Goal: Task Accomplishment & Management: Manage account settings

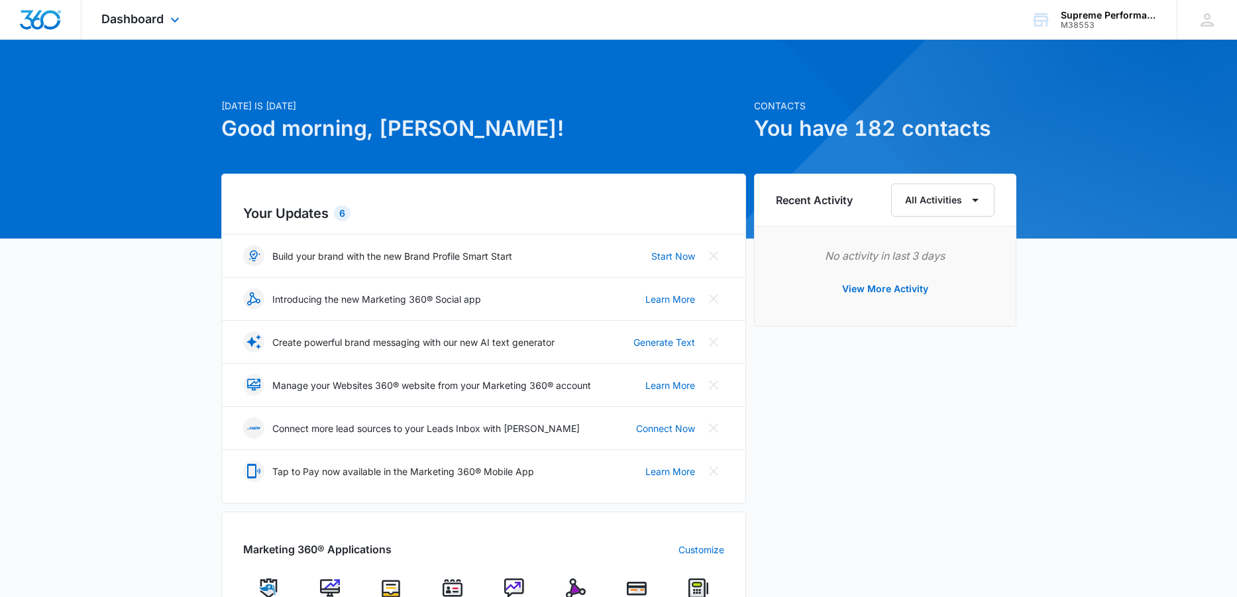
click at [54, 12] on img "Dashboard" at bounding box center [40, 20] width 42 height 20
click at [156, 16] on span "Dashboard" at bounding box center [132, 19] width 62 height 14
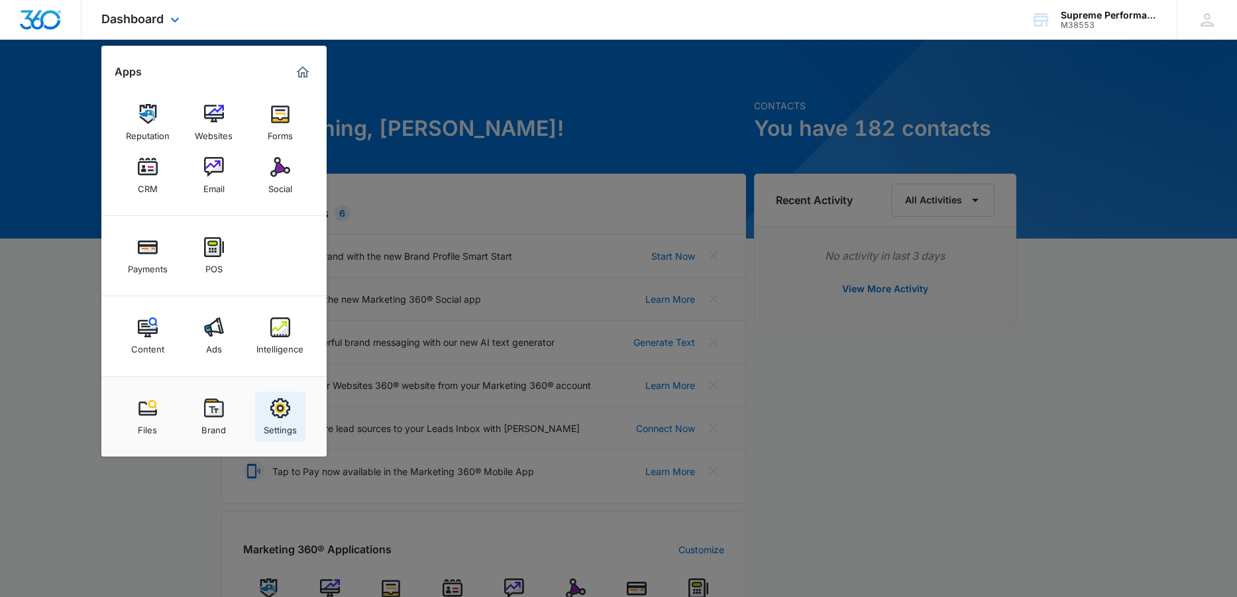
click at [278, 413] on img at bounding box center [280, 408] width 20 height 20
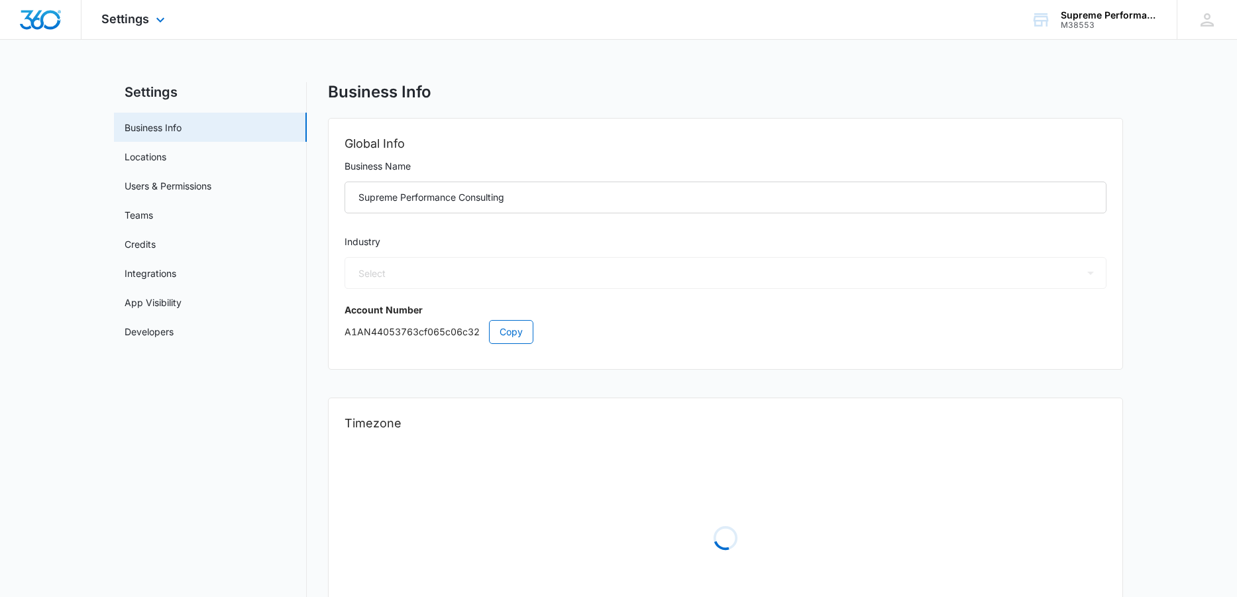
select select "52"
select select "US"
select select "America/New_York"
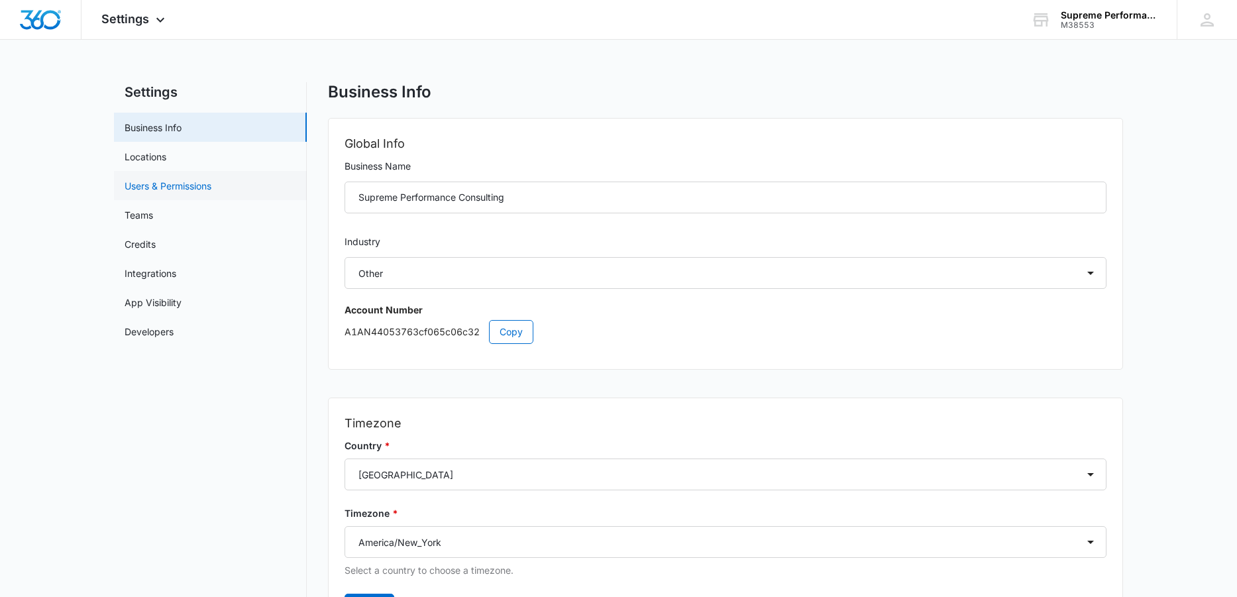
click at [185, 186] on link "Users & Permissions" at bounding box center [168, 186] width 87 height 14
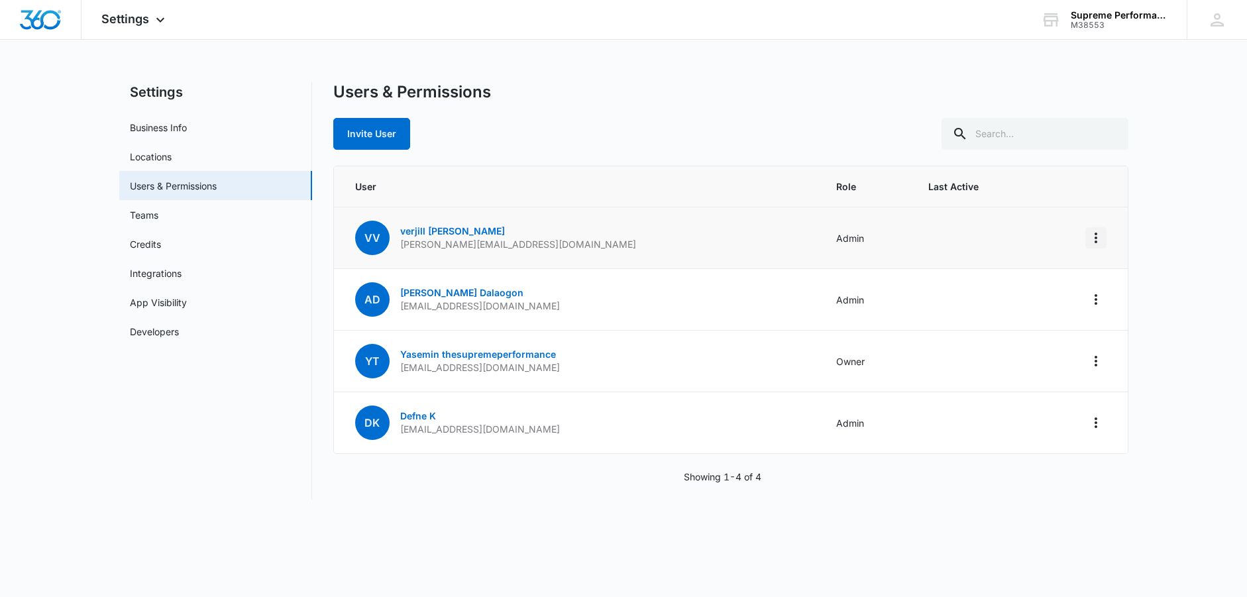
click at [1088, 236] on icon "Actions" at bounding box center [1096, 238] width 16 height 16
click at [401, 243] on p "[PERSON_NAME][EMAIL_ADDRESS][DOMAIN_NAME]" at bounding box center [518, 244] width 236 height 13
click at [370, 231] on span "vV" at bounding box center [372, 238] width 34 height 34
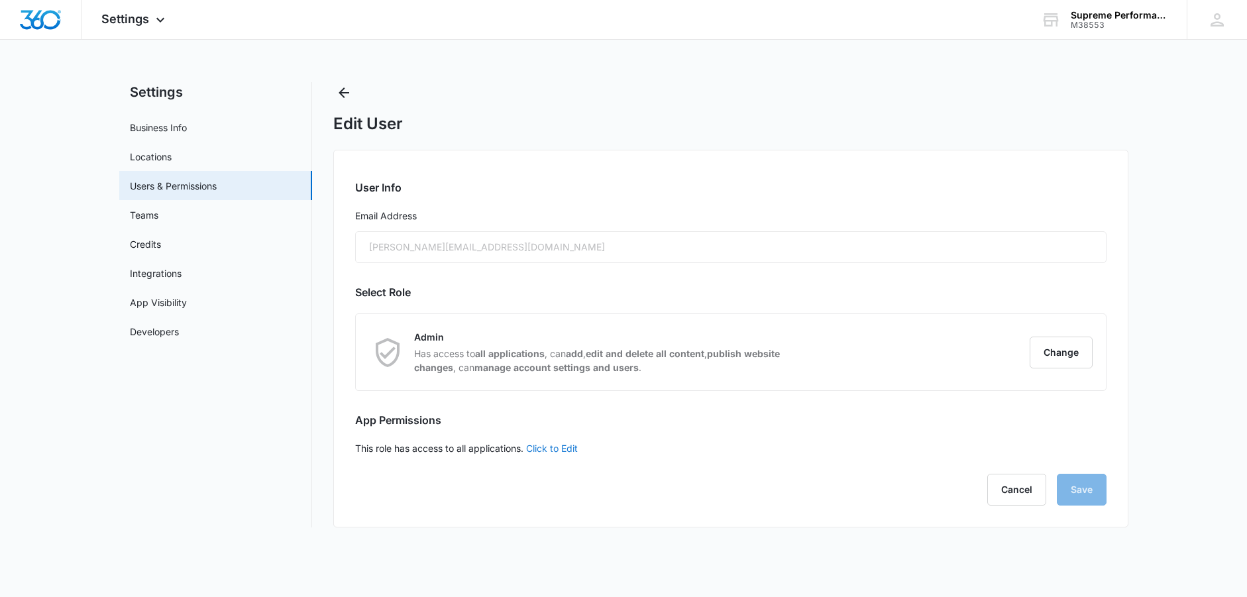
click at [556, 447] on link "Click to Edit" at bounding box center [552, 447] width 52 height 11
click at [710, 309] on div "User Info Email Address [PERSON_NAME][EMAIL_ADDRESS][DOMAIN_NAME] Select Role A…" at bounding box center [730, 343] width 795 height 386
click at [595, 240] on div "[PERSON_NAME][EMAIL_ADDRESS][DOMAIN_NAME]" at bounding box center [730, 247] width 751 height 32
click at [1019, 502] on button "Cancel" at bounding box center [1016, 498] width 59 height 32
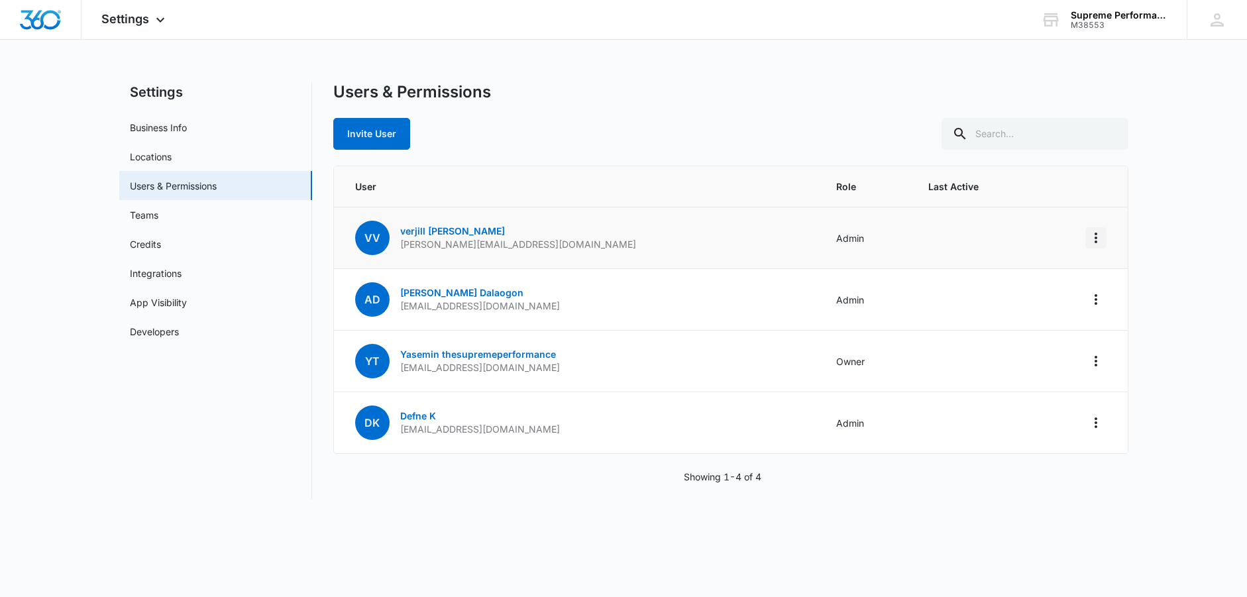
click at [1094, 237] on icon "Actions" at bounding box center [1096, 238] width 16 height 16
click at [418, 235] on link "verjill [PERSON_NAME]" at bounding box center [452, 230] width 105 height 11
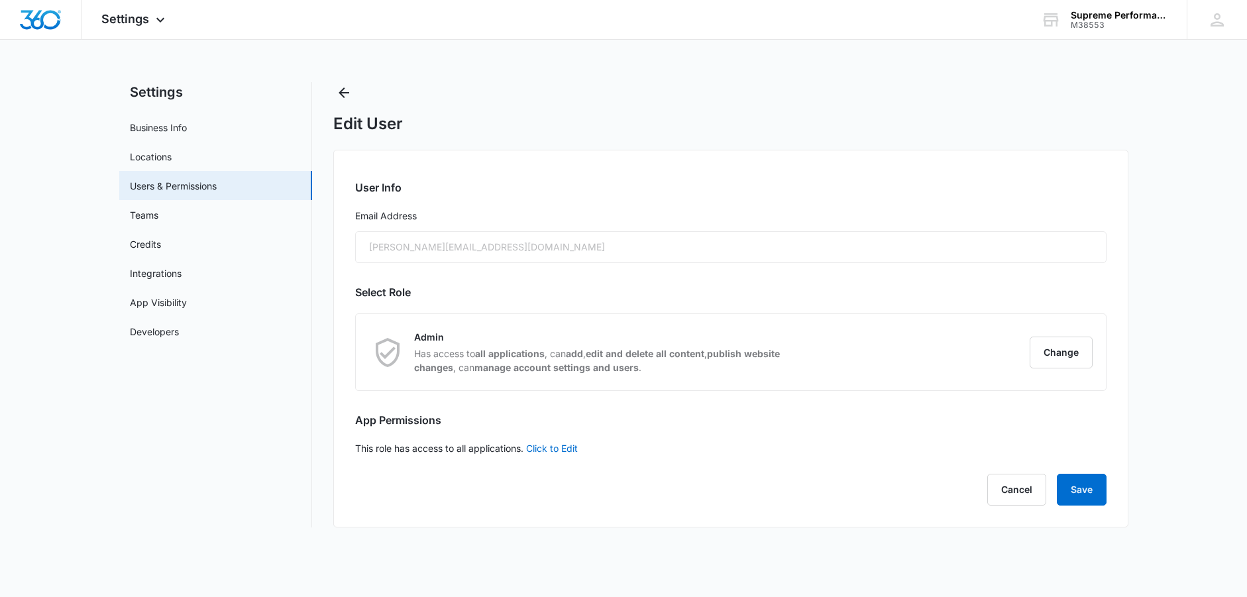
click at [430, 246] on div "[PERSON_NAME][EMAIL_ADDRESS][DOMAIN_NAME]" at bounding box center [730, 247] width 751 height 32
click at [566, 450] on link "Click to Edit" at bounding box center [552, 447] width 52 height 11
click at [351, 89] on icon "Back" at bounding box center [344, 93] width 16 height 16
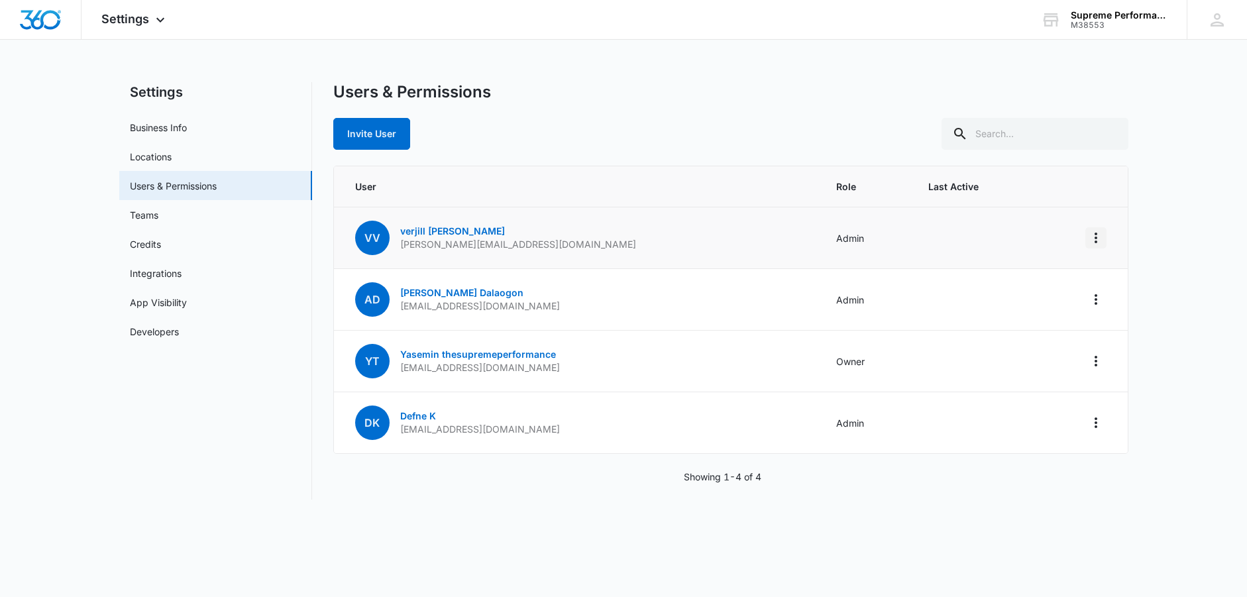
click at [1097, 234] on icon "Actions" at bounding box center [1096, 238] width 16 height 16
click at [420, 121] on div "Invite User" at bounding box center [730, 134] width 795 height 32
click at [423, 232] on link "verjill [PERSON_NAME]" at bounding box center [452, 230] width 105 height 11
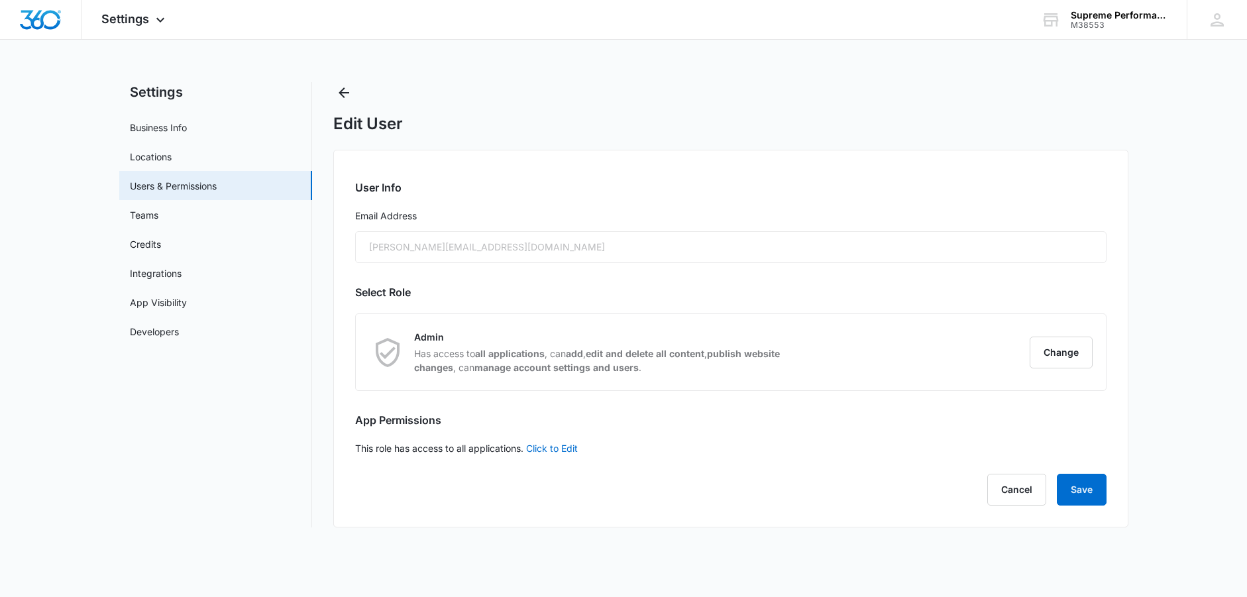
click at [417, 245] on div "[PERSON_NAME][EMAIL_ADDRESS][DOMAIN_NAME]" at bounding box center [730, 247] width 751 height 32
click at [1082, 354] on button "Change" at bounding box center [1060, 352] width 63 height 32
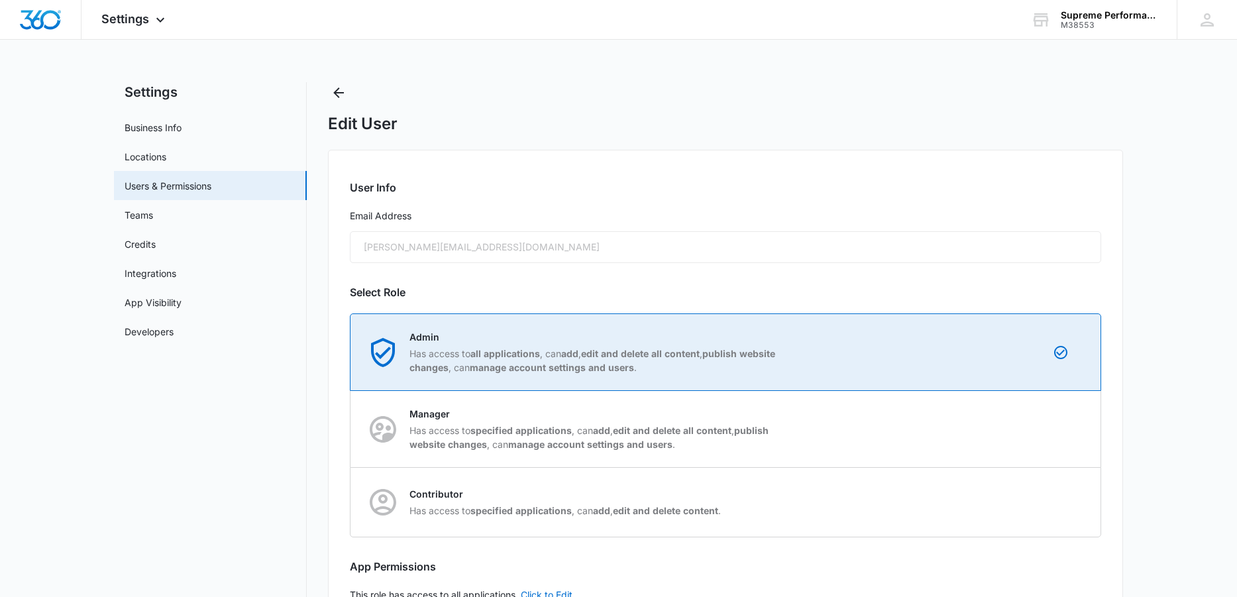
click at [954, 362] on div "Admin Has access to all applications , can add , edit and delete all content , …" at bounding box center [725, 352] width 749 height 76
click at [351, 352] on input "Admin Has access to all applications , can add , edit and delete all content , …" at bounding box center [350, 352] width 1 height 1
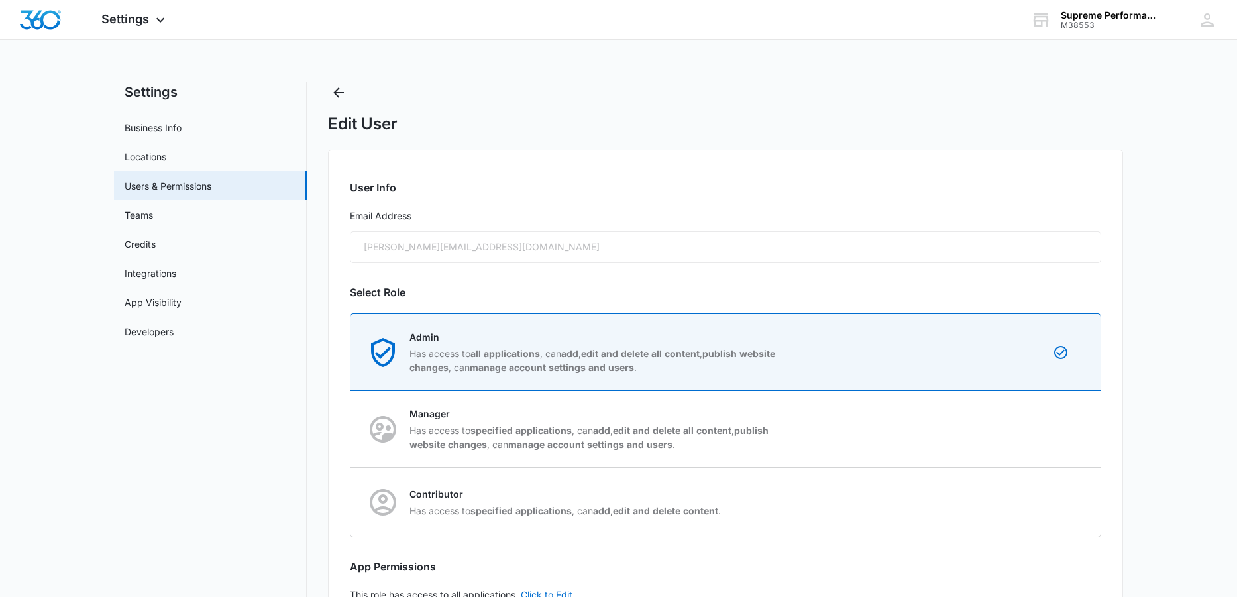
scroll to position [93, 0]
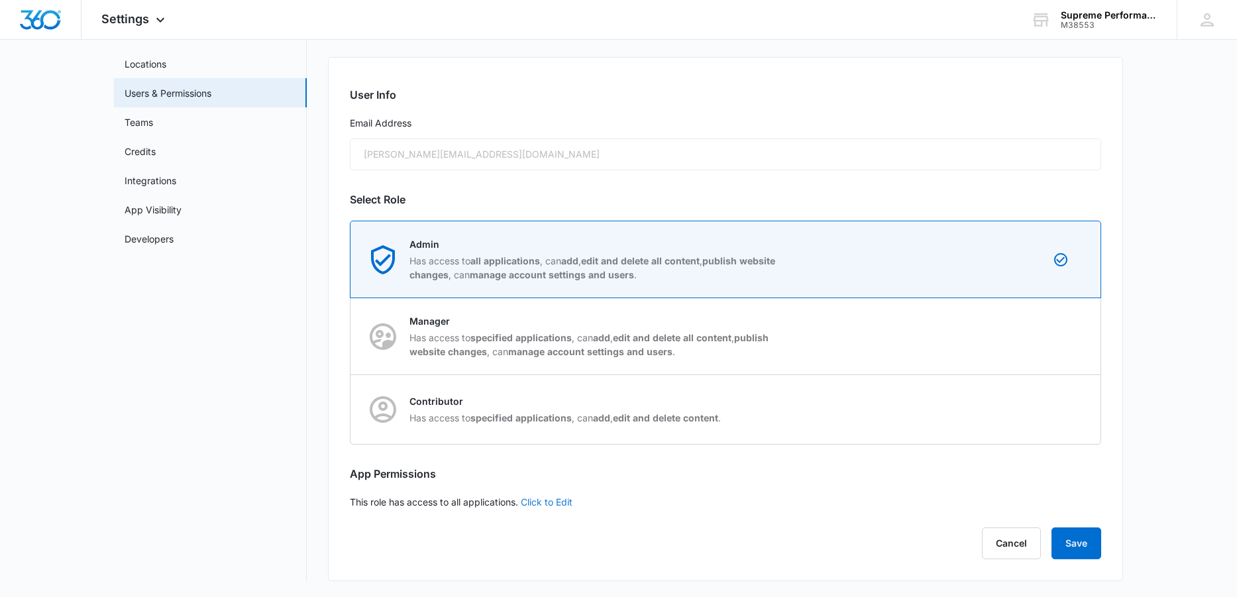
click at [548, 497] on link "Click to Edit" at bounding box center [547, 501] width 52 height 11
click at [1086, 554] on button "Save" at bounding box center [1076, 551] width 50 height 32
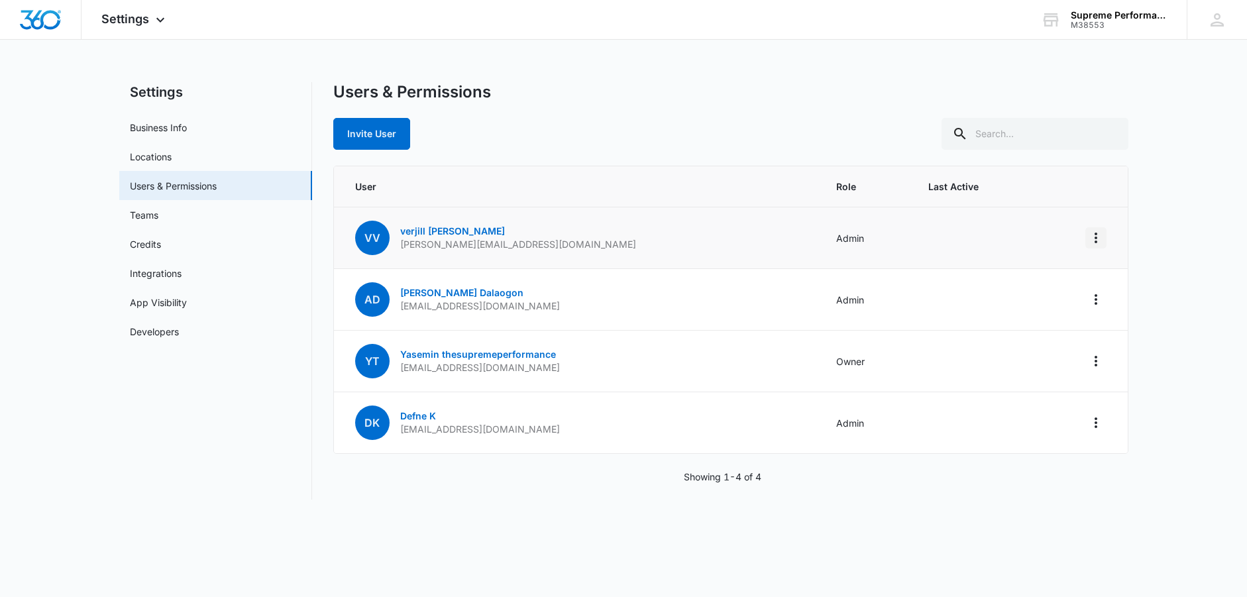
click at [1094, 235] on icon "Actions" at bounding box center [1096, 238] width 16 height 16
click at [983, 311] on div "Remove User" at bounding box center [1014, 314] width 120 height 9
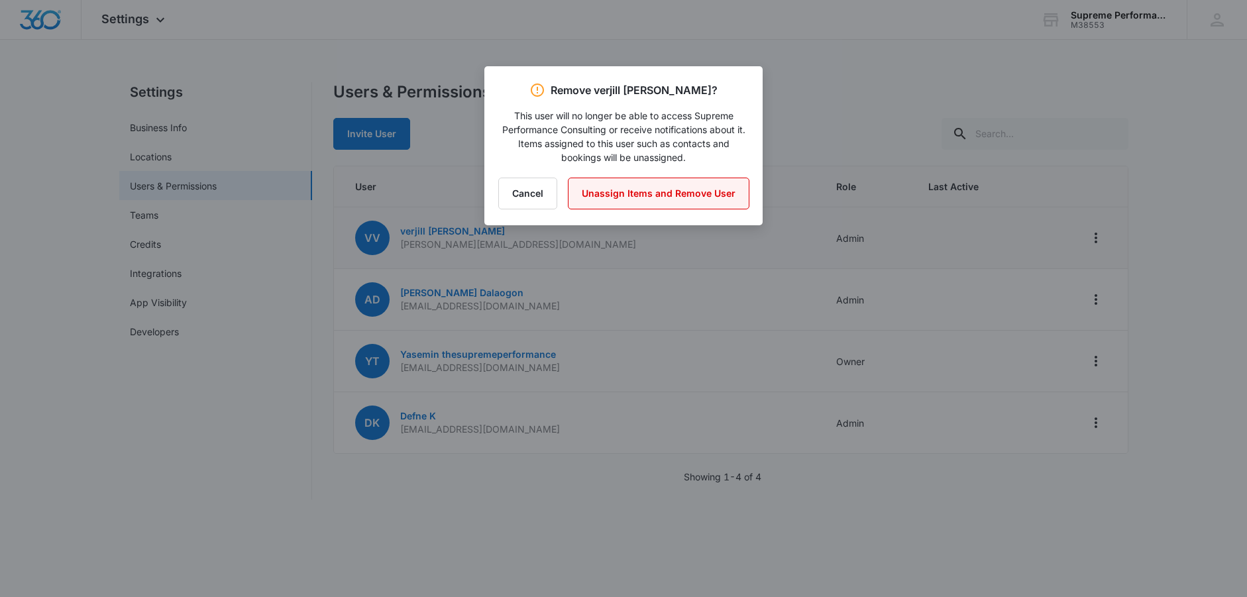
click at [705, 189] on button "Unassign Items and Remove User" at bounding box center [658, 194] width 181 height 32
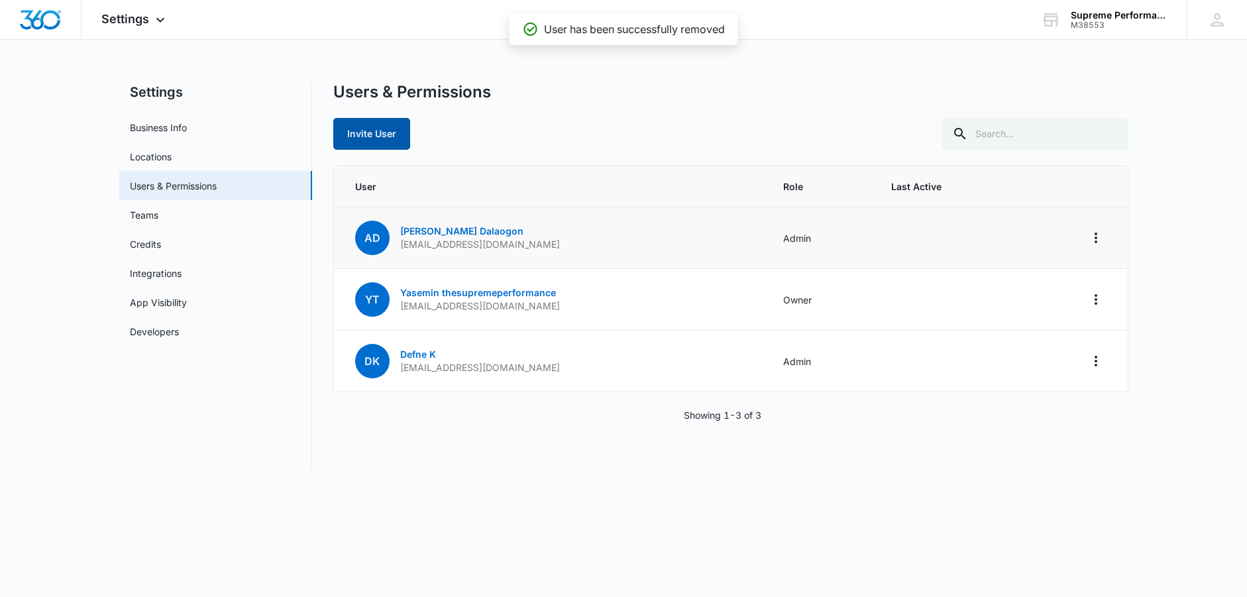
click at [394, 142] on button "Invite User" at bounding box center [371, 134] width 77 height 32
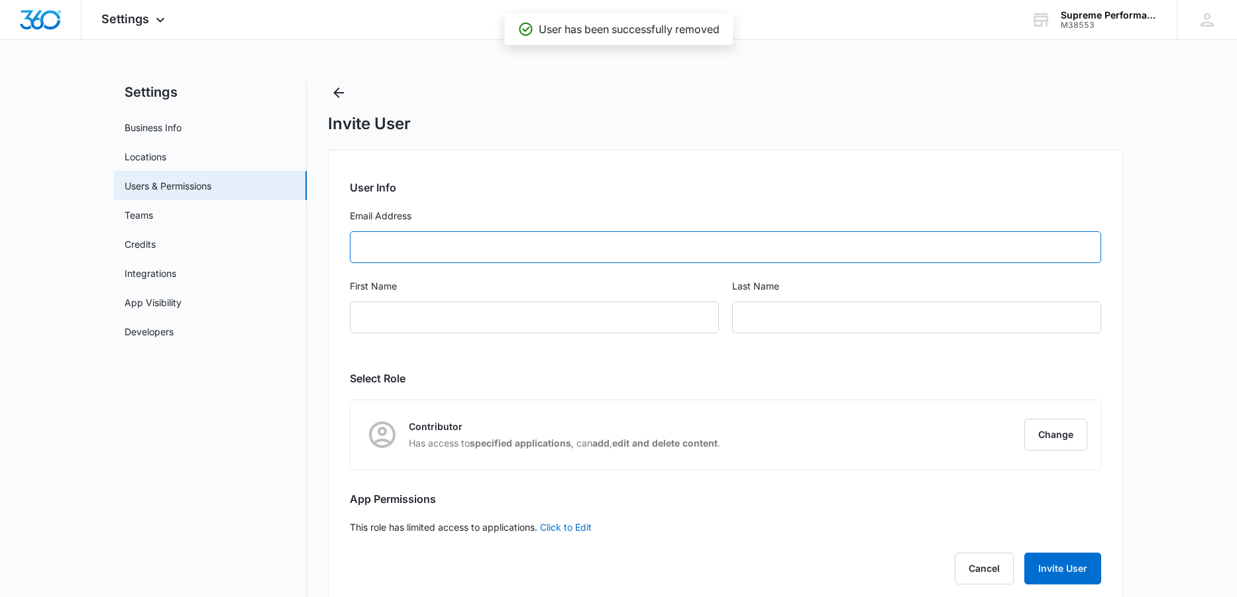
click at [415, 249] on input "Email Address" at bounding box center [725, 247] width 751 height 32
type input "[EMAIL_ADDRESS][DOMAIN_NAME]"
type input "[PERSON_NAME]"
type input "[EMAIL_ADDRESS][DOMAIN_NAME]"
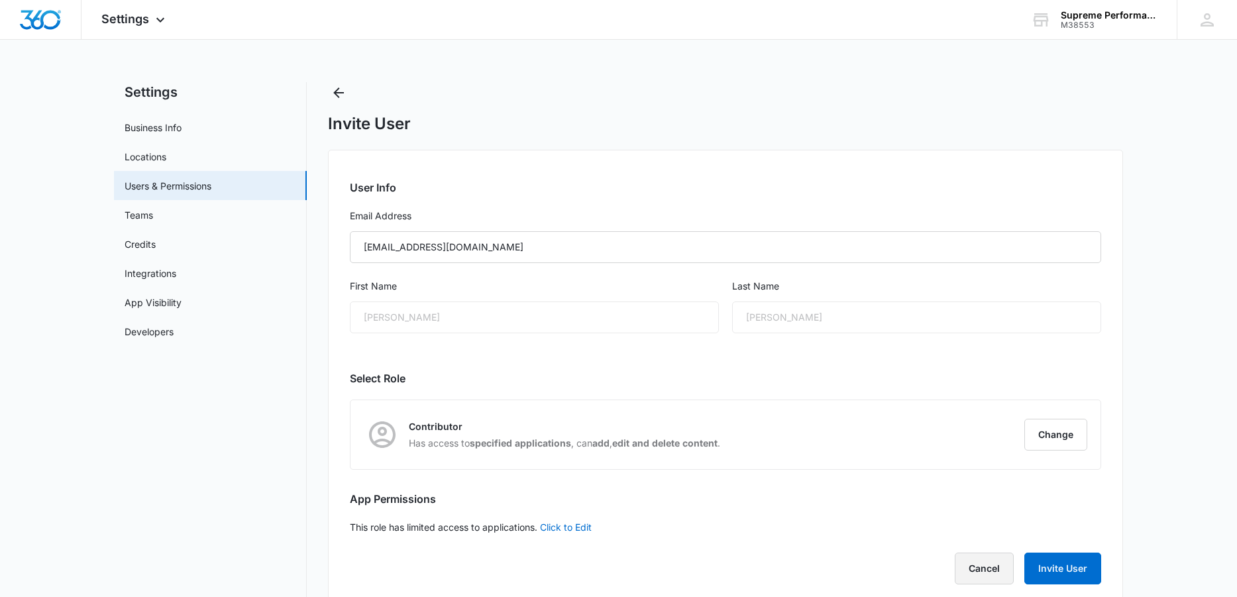
scroll to position [25, 0]
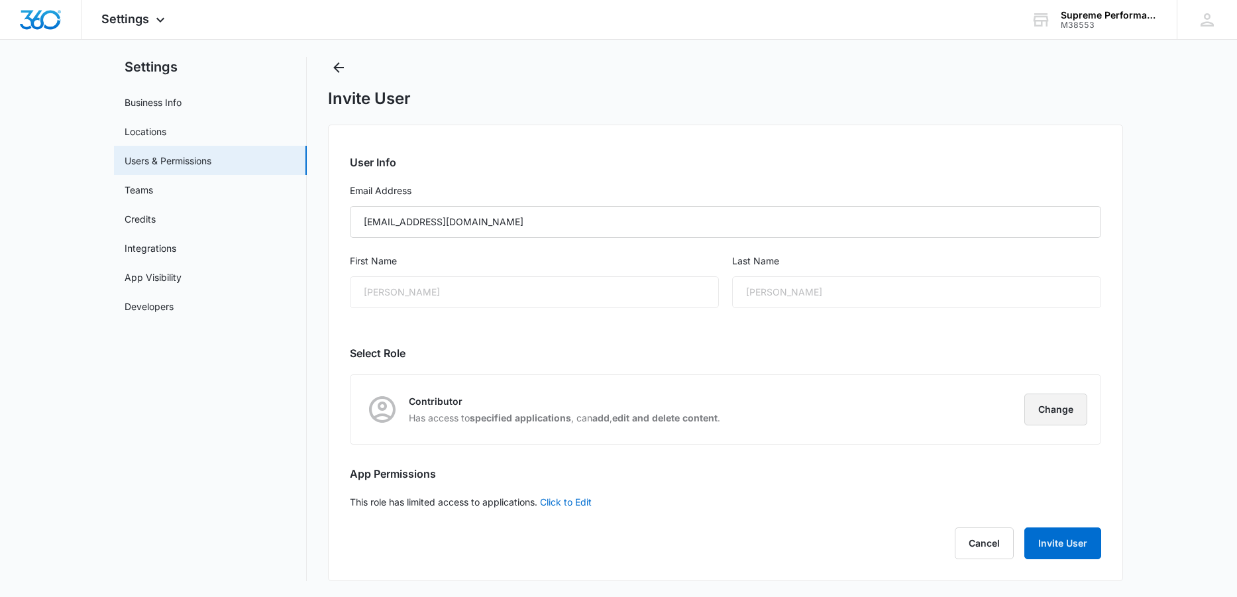
click at [1078, 413] on button "Change" at bounding box center [1055, 409] width 63 height 32
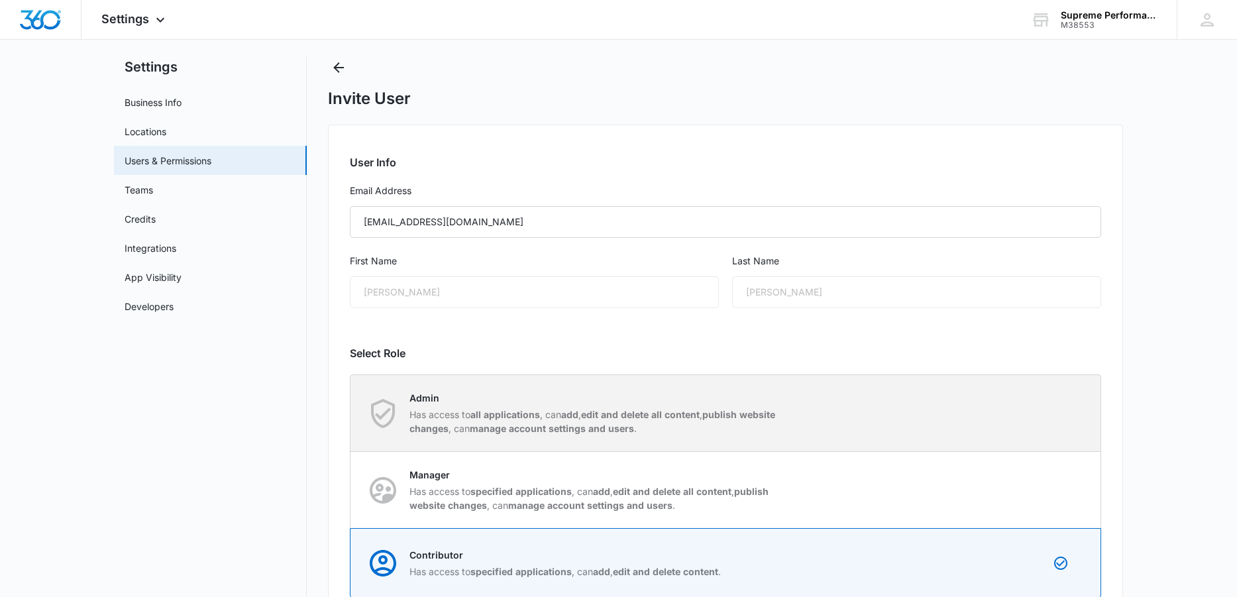
click at [1015, 413] on div "Admin Has access to all applications , can add , edit and delete all content , …" at bounding box center [725, 413] width 749 height 76
click at [351, 413] on input "Admin Has access to all applications , can add , edit and delete all content , …" at bounding box center [350, 413] width 1 height 1
radio input "true"
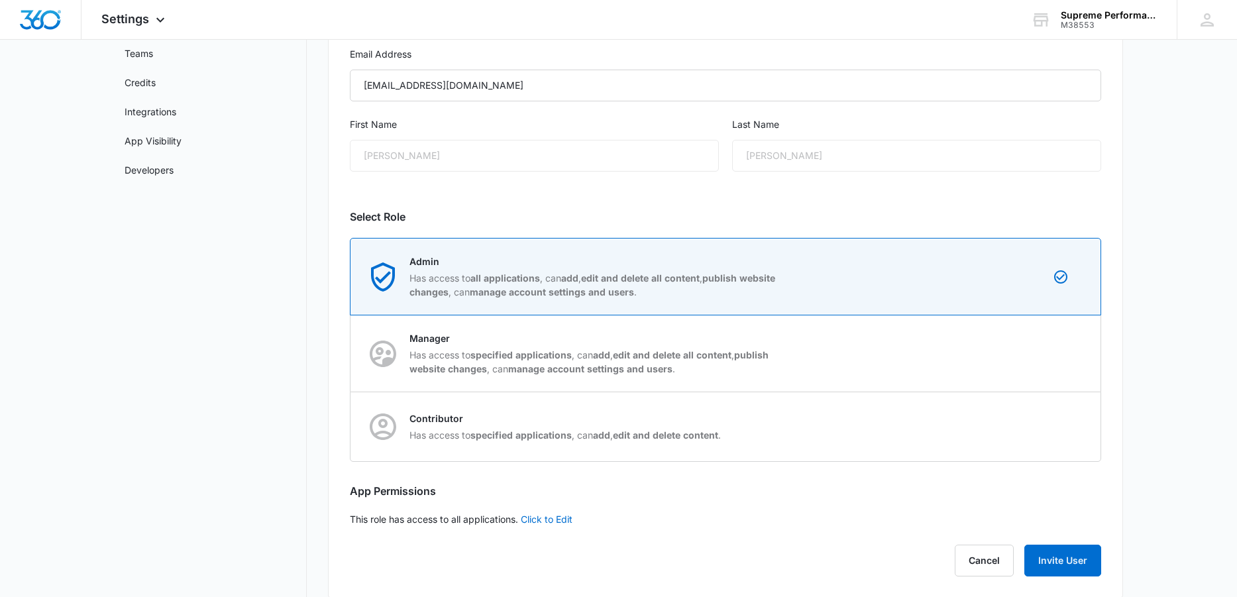
scroll to position [179, 0]
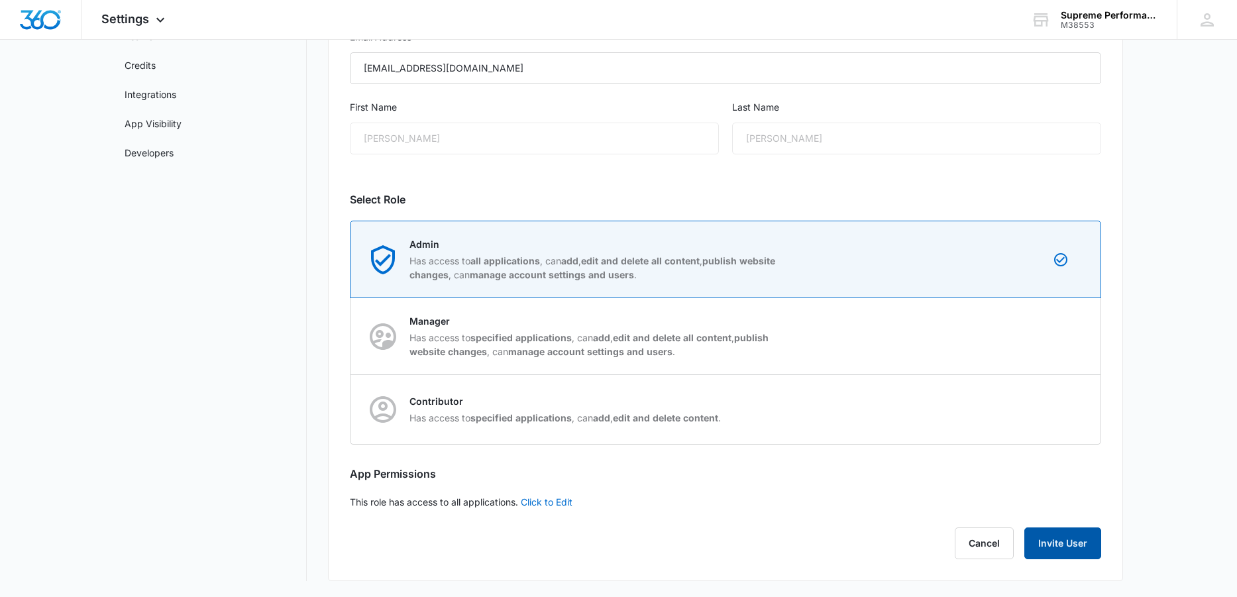
click at [1058, 542] on button "Invite User" at bounding box center [1062, 543] width 77 height 32
